Goal: Information Seeking & Learning: Learn about a topic

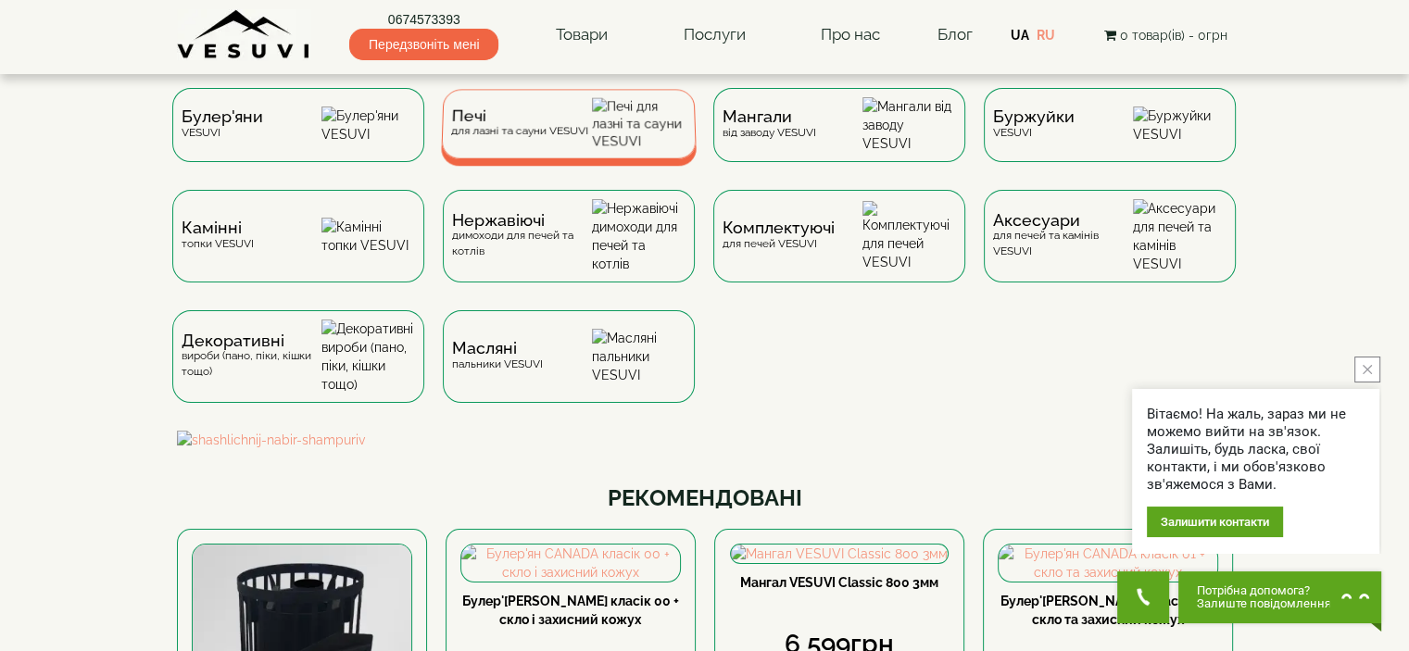
click at [570, 137] on div "Печі для лазні та сауни VESUVI" at bounding box center [518, 123] width 137 height 29
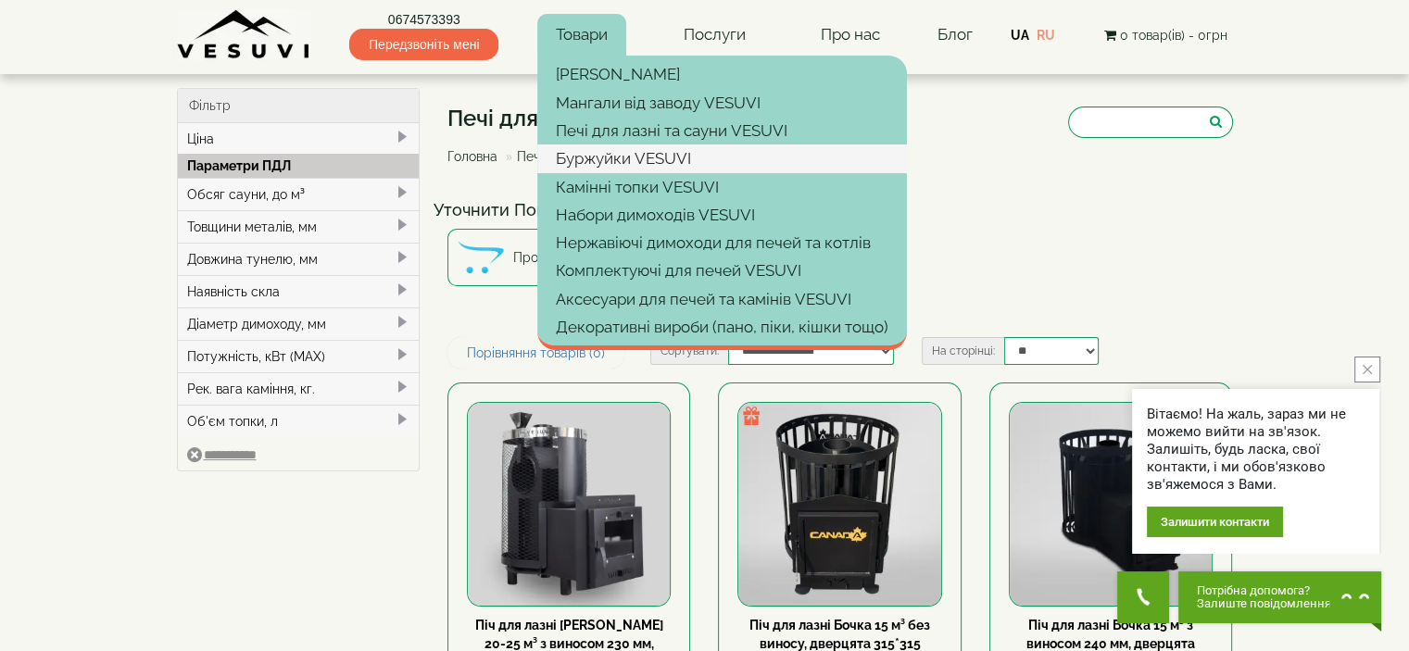
click at [605, 158] on link "Буржуйки VESUVI" at bounding box center [722, 159] width 370 height 28
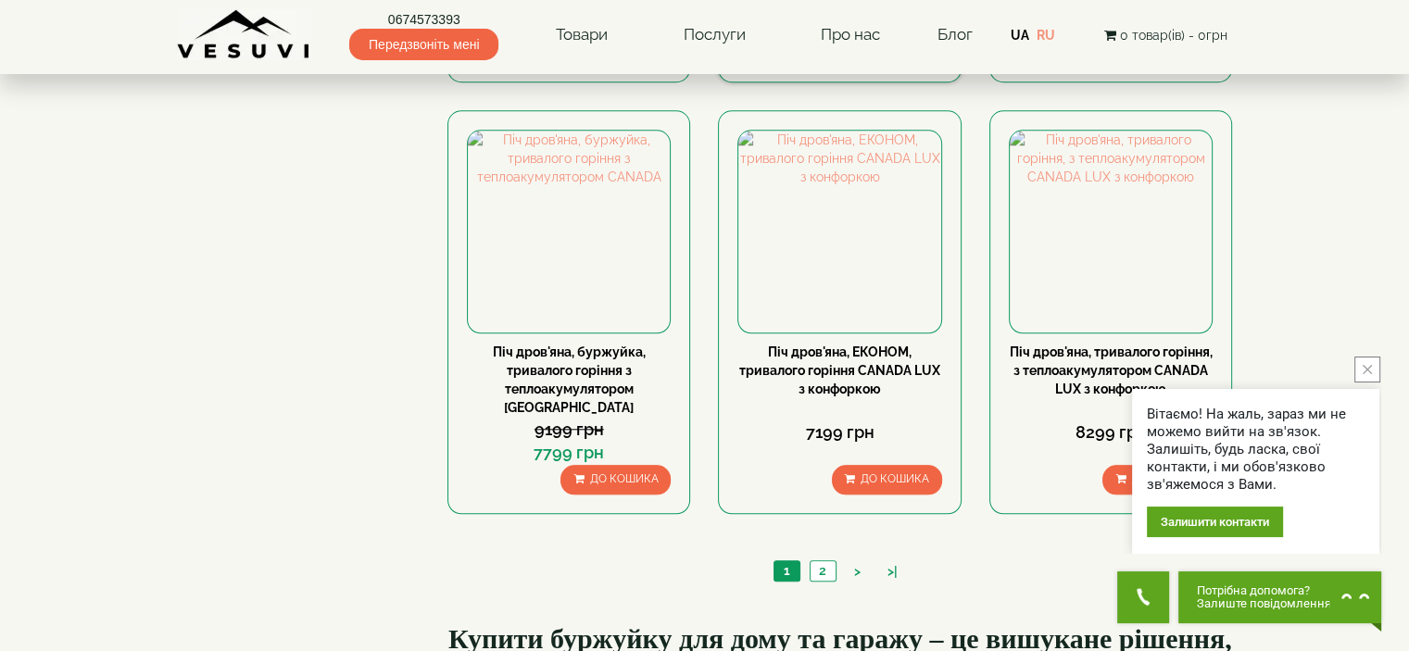
scroll to position [1853, 0]
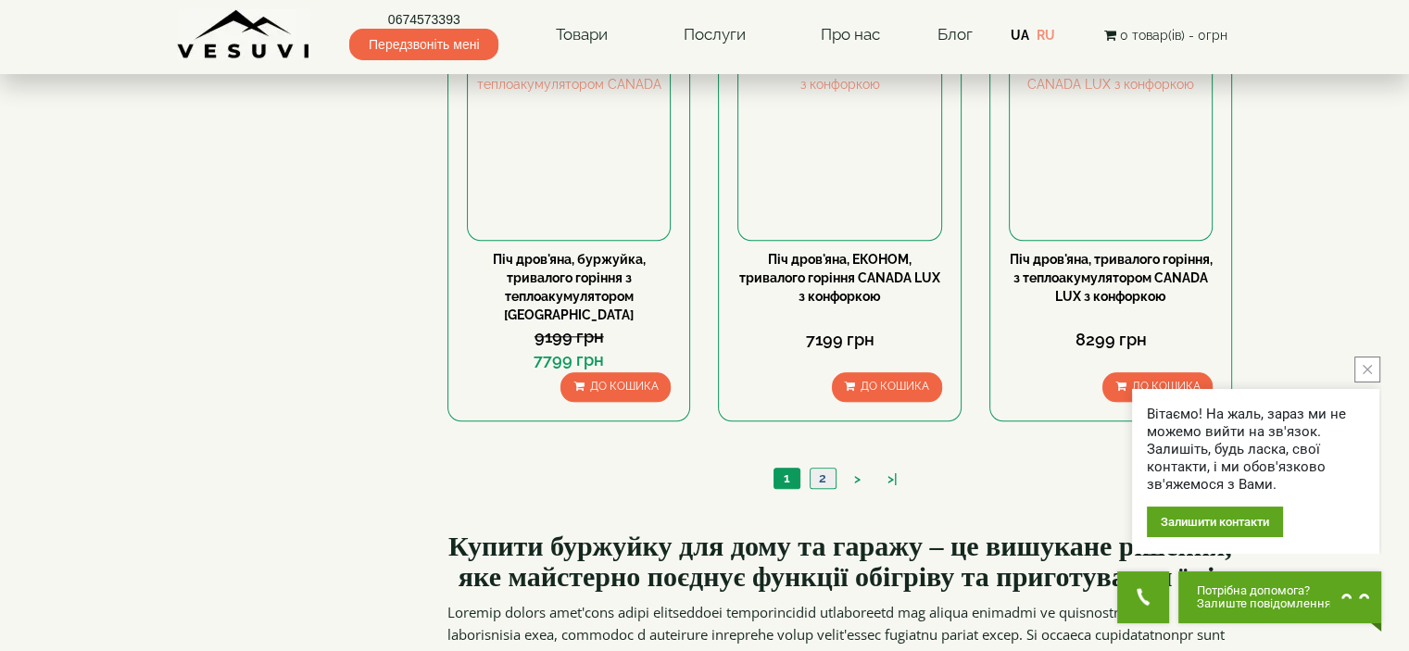
click at [826, 469] on link "2" at bounding box center [823, 478] width 26 height 19
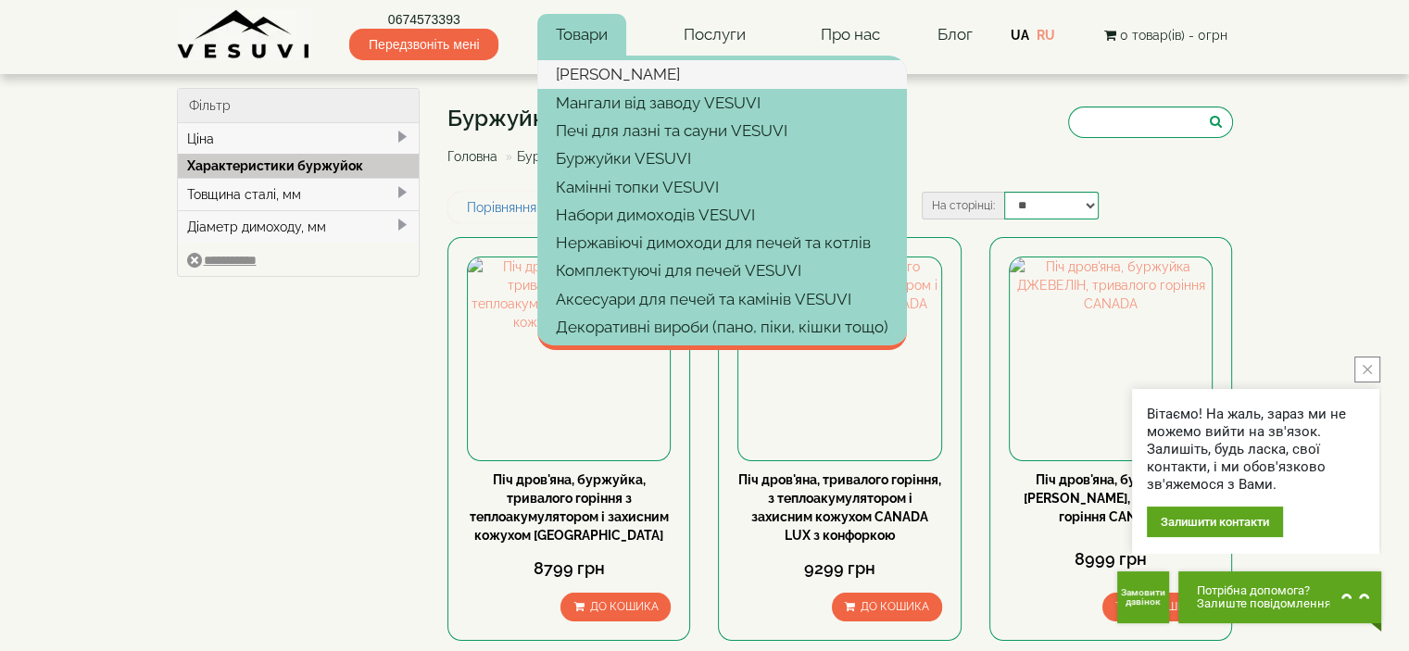
click at [586, 77] on link "[PERSON_NAME]" at bounding box center [722, 74] width 370 height 28
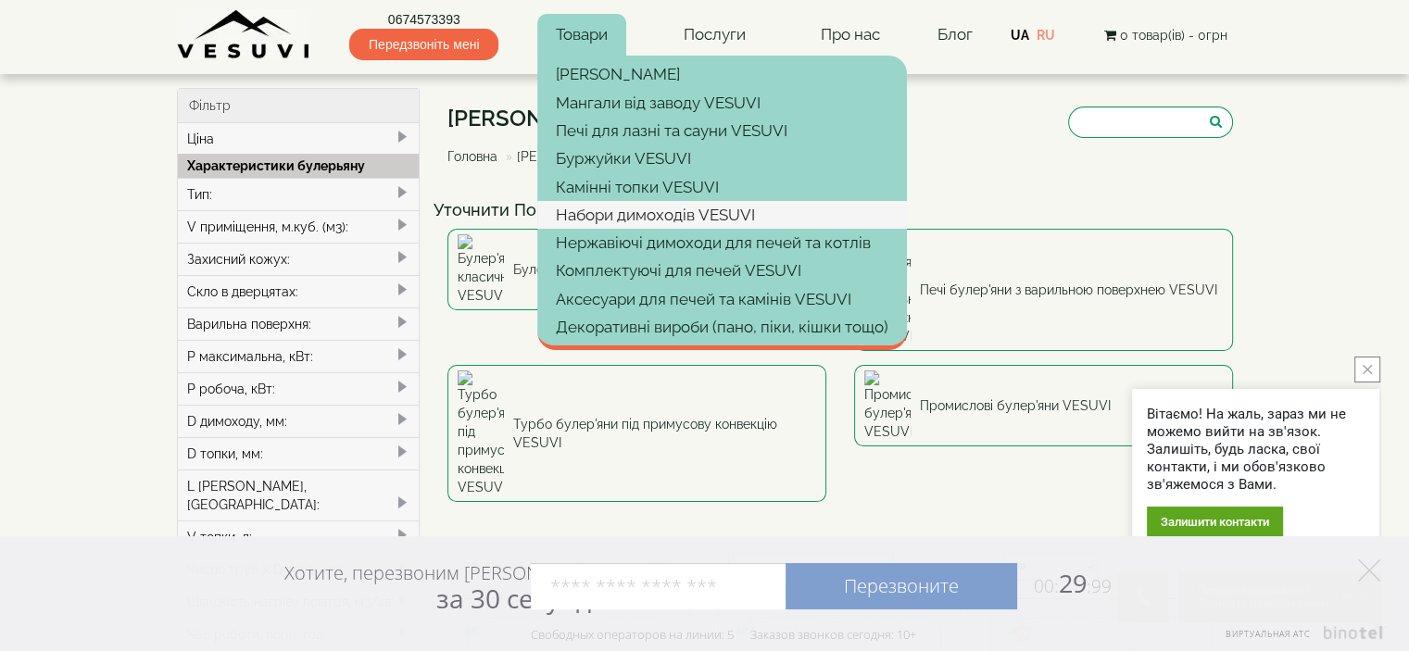
click at [637, 218] on link "Набори димоходів VESUVI" at bounding box center [722, 215] width 370 height 28
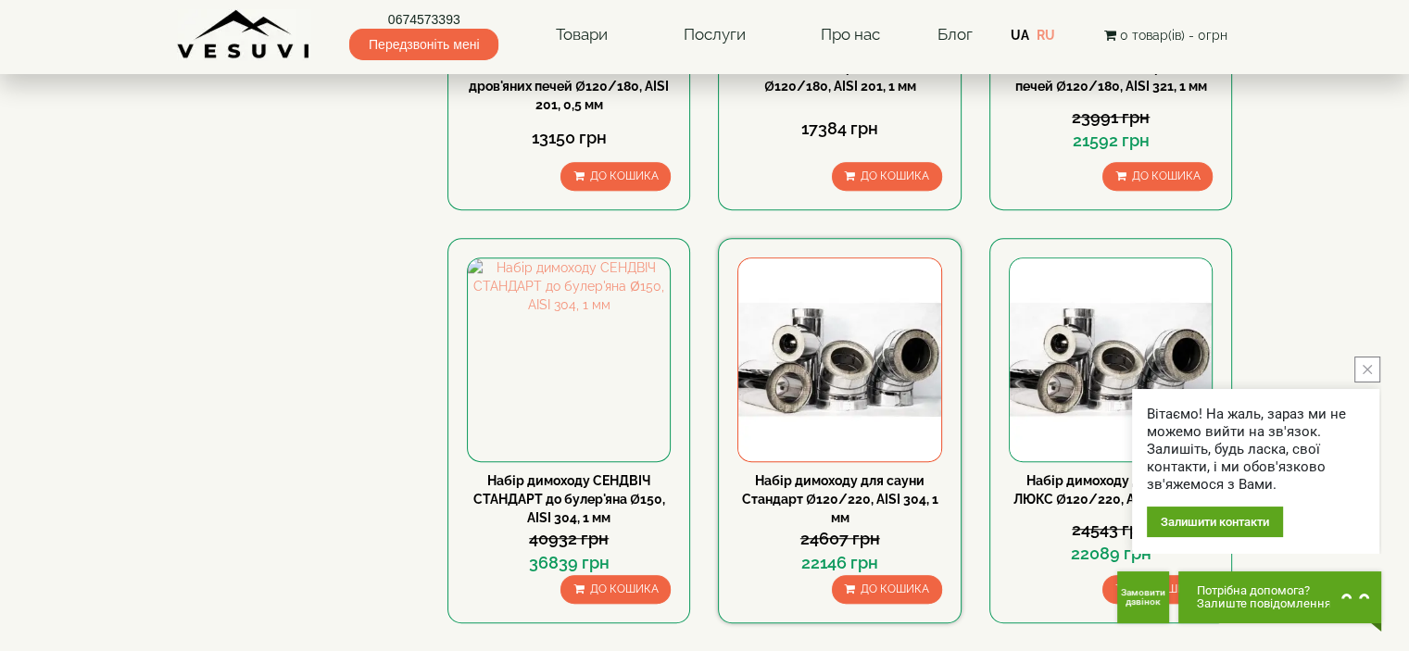
scroll to position [1112, 0]
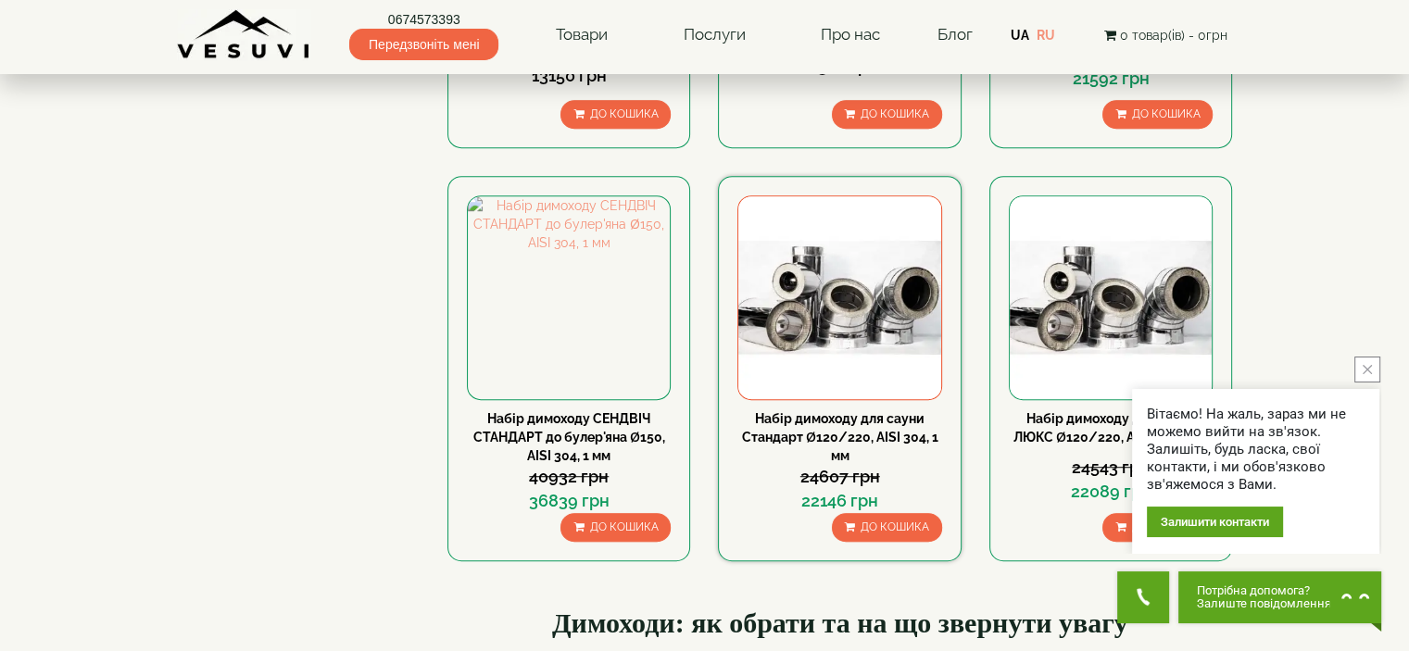
click at [825, 411] on link "Набір димоходу для сауни Стандарт Ø120/220, AISI 304, 1 мм" at bounding box center [840, 437] width 196 height 52
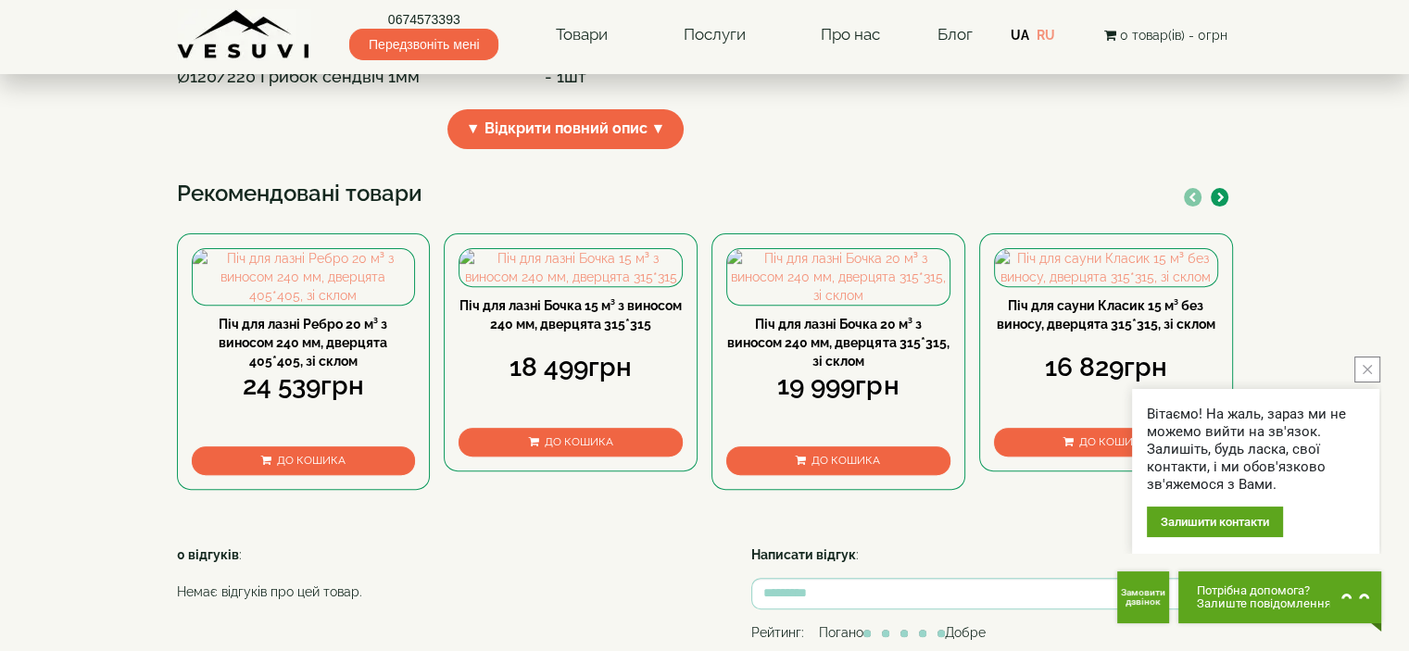
scroll to position [649, 0]
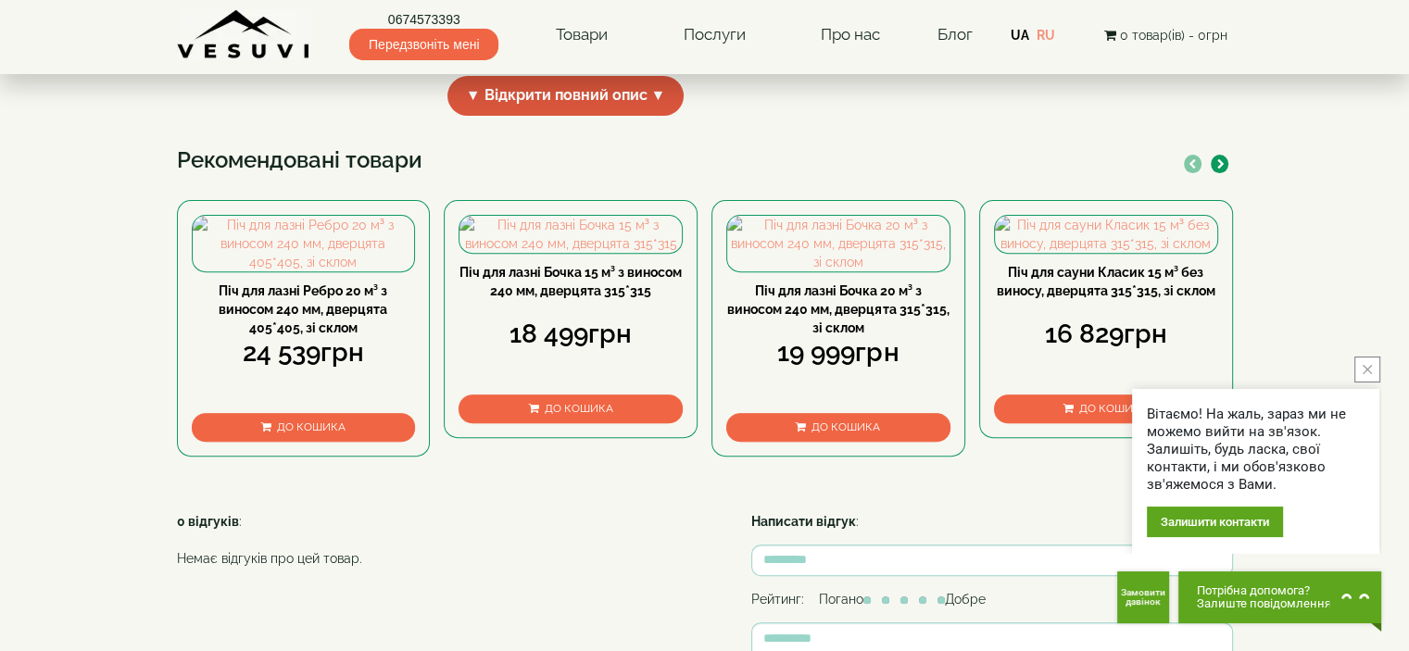
click at [561, 116] on span "▼ Відкрити повний опис ▼" at bounding box center [565, 96] width 237 height 40
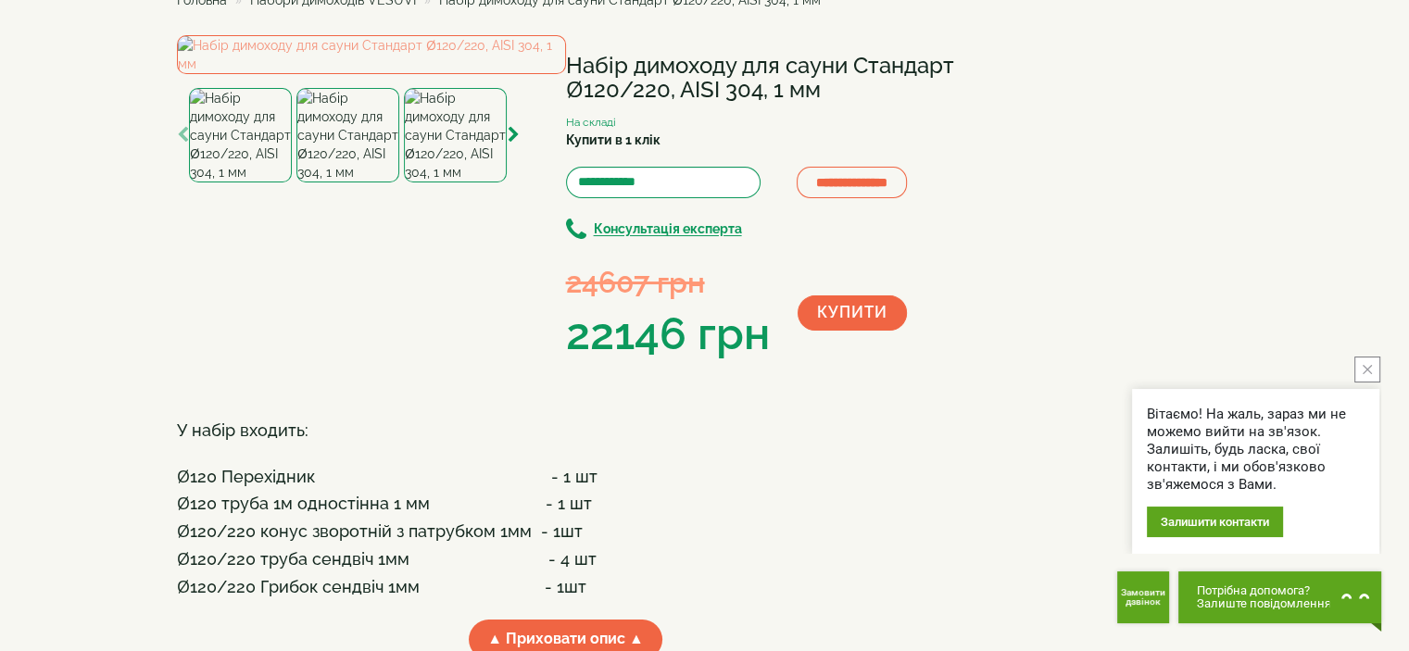
scroll to position [0, 0]
